Goal: Obtain resource: Download file/media

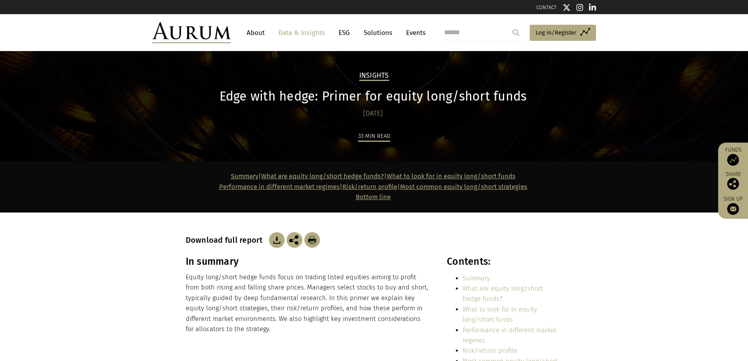
click at [277, 242] on img at bounding box center [277, 240] width 16 height 16
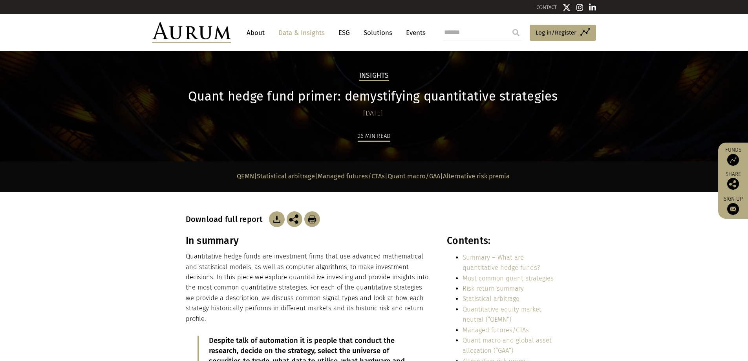
click at [275, 220] on img at bounding box center [277, 219] width 16 height 16
click at [274, 220] on img at bounding box center [277, 219] width 16 height 16
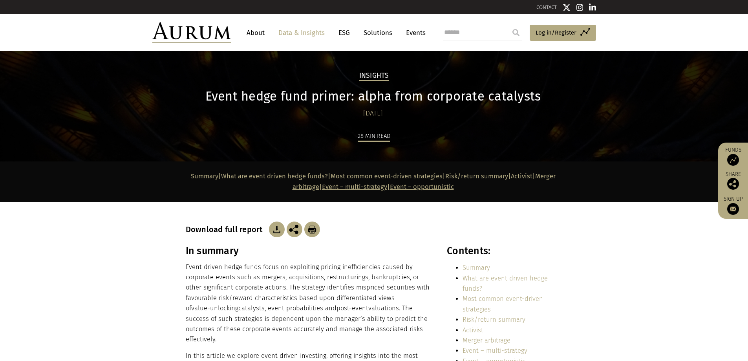
click at [269, 231] on img at bounding box center [277, 230] width 16 height 16
click at [75, 278] on section "In summary Event driven hedge funds focus on exploiting pricing inefficiencies …" at bounding box center [374, 360] width 748 height 231
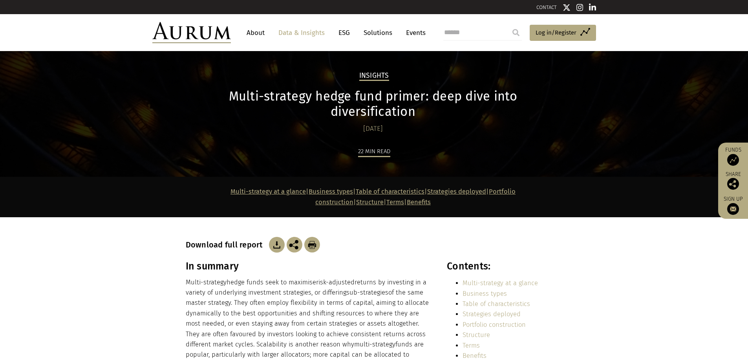
click at [275, 237] on img at bounding box center [277, 245] width 16 height 16
click at [276, 237] on img at bounding box center [277, 245] width 16 height 16
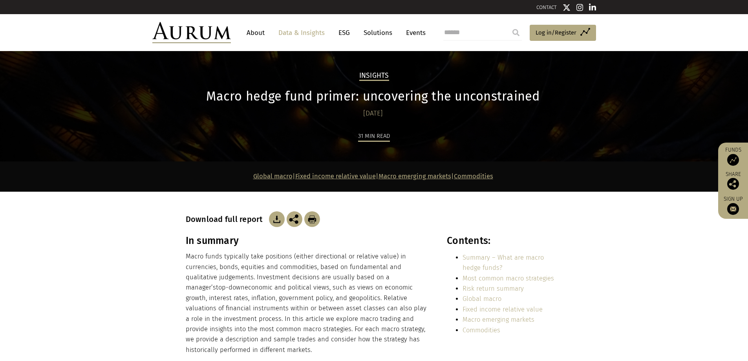
click at [274, 219] on img at bounding box center [277, 219] width 16 height 16
click at [275, 222] on img at bounding box center [277, 219] width 16 height 16
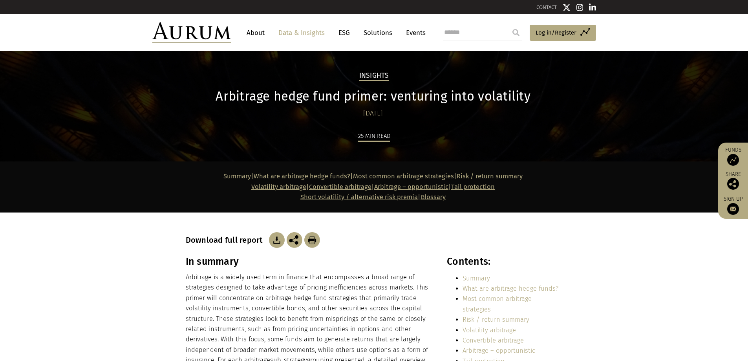
drag, startPoint x: 275, startPoint y: 241, endPoint x: 307, endPoint y: 221, distance: 37.3
click at [275, 241] on img at bounding box center [277, 240] width 16 height 16
